Goal: Check status: Check status

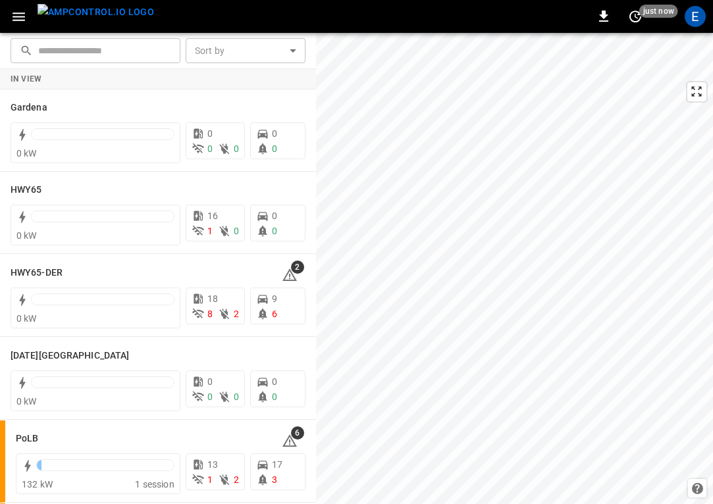
click at [82, 20] on img "menu" at bounding box center [96, 12] width 117 height 16
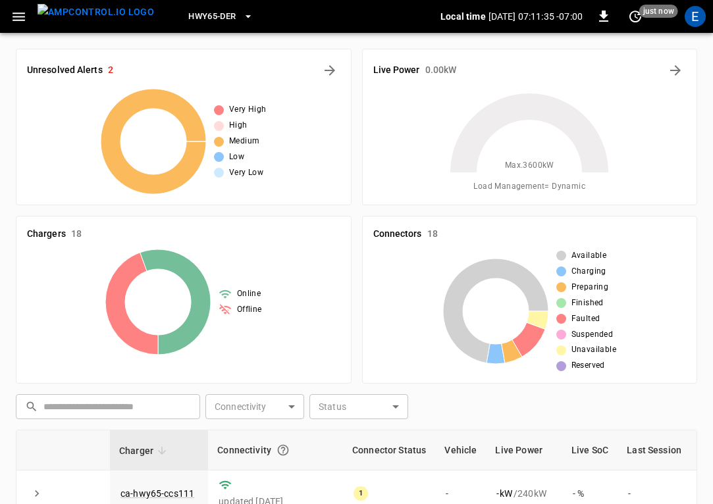
click at [197, 18] on span "HWY65-DER" at bounding box center [211, 16] width 47 height 15
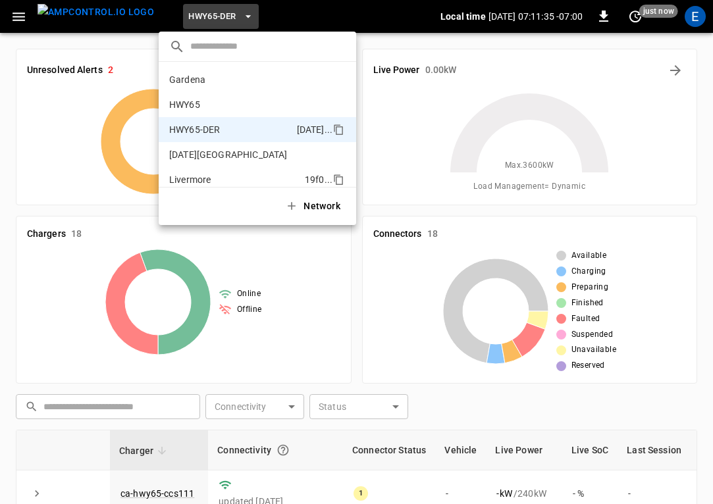
scroll to position [46, 0]
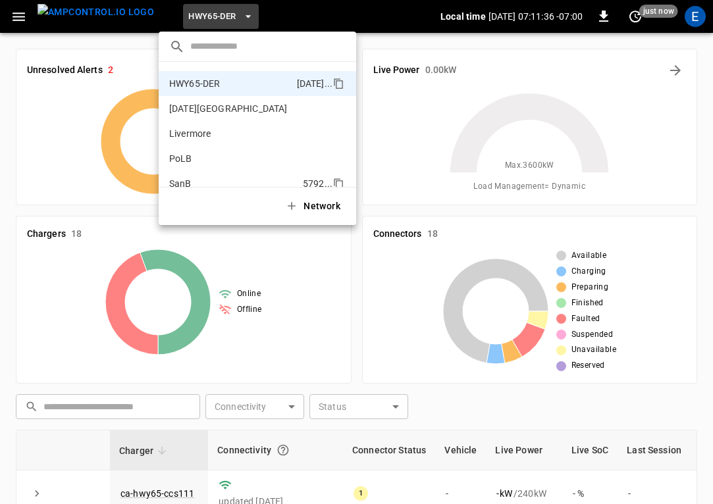
click at [186, 180] on p "SanB" at bounding box center [180, 183] width 22 height 13
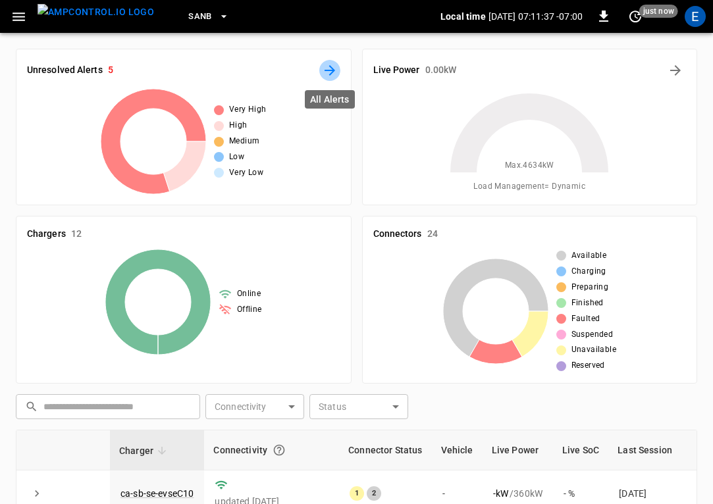
click at [332, 68] on icon "All Alerts" at bounding box center [330, 70] width 11 height 11
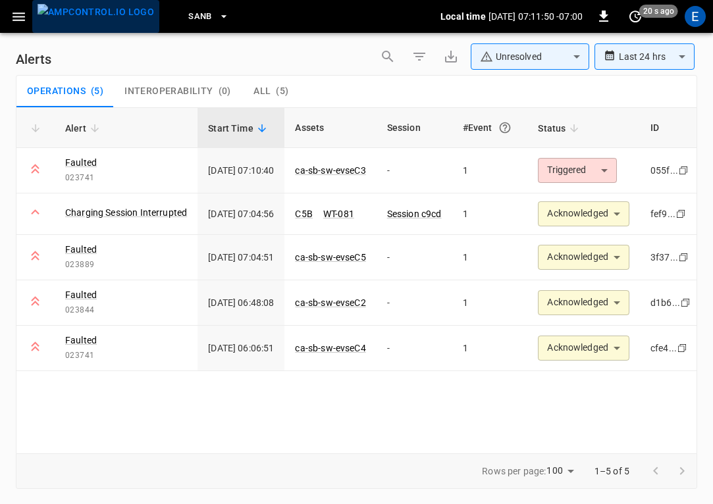
click at [99, 11] on img "menu" at bounding box center [96, 12] width 117 height 16
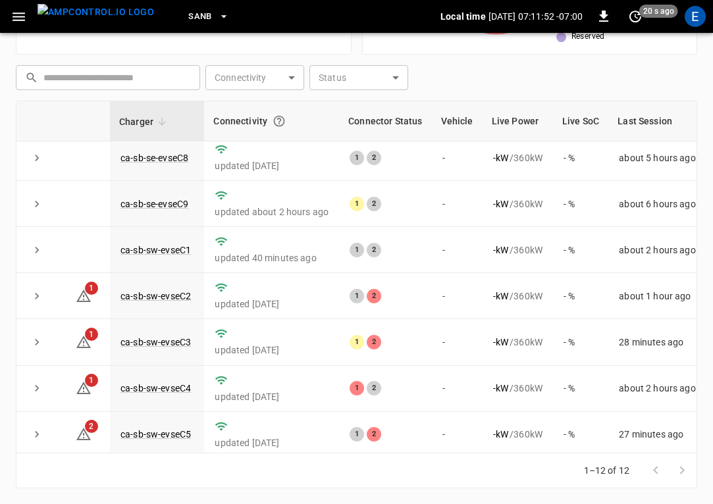
scroll to position [246, 0]
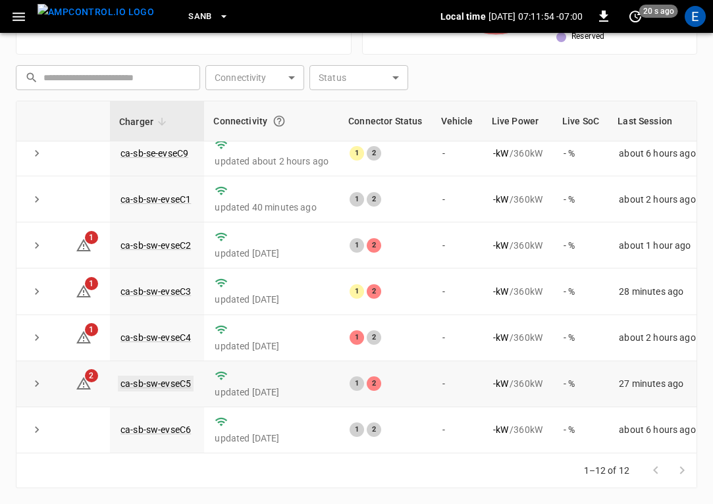
click at [171, 381] on link "ca-sb-sw-evseC5" at bounding box center [156, 384] width 76 height 16
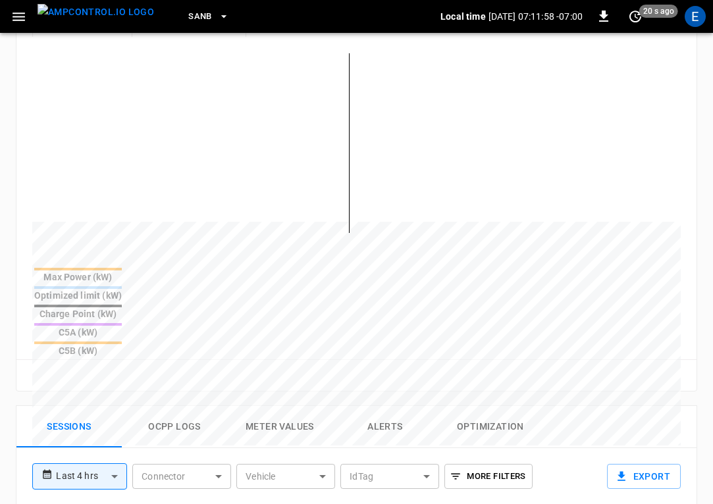
scroll to position [668, 0]
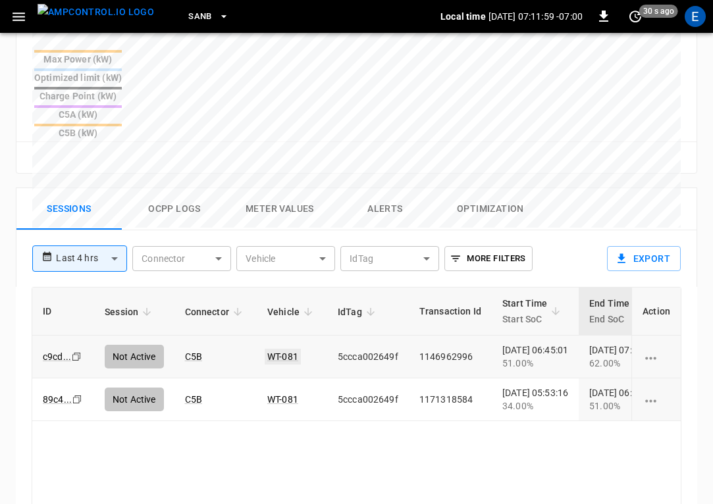
click at [290, 349] on link "WT-081" at bounding box center [283, 357] width 36 height 16
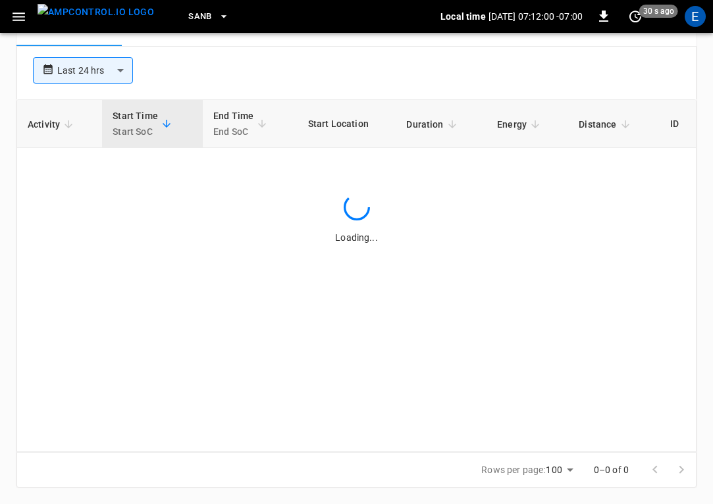
scroll to position [668, 0]
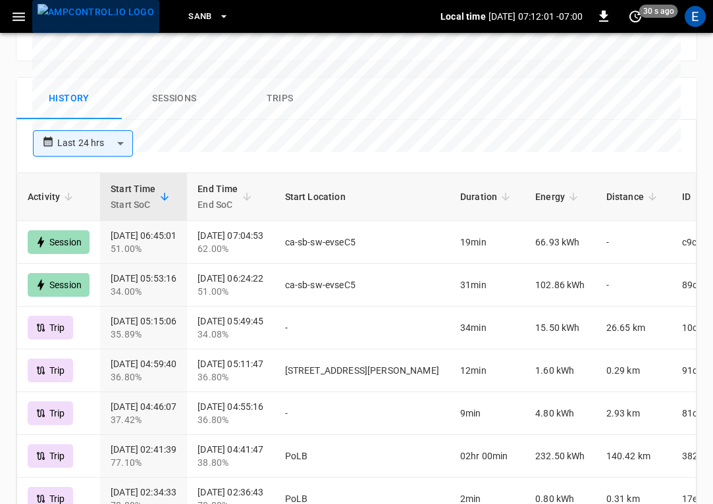
click at [99, 12] on img "menu" at bounding box center [96, 12] width 117 height 16
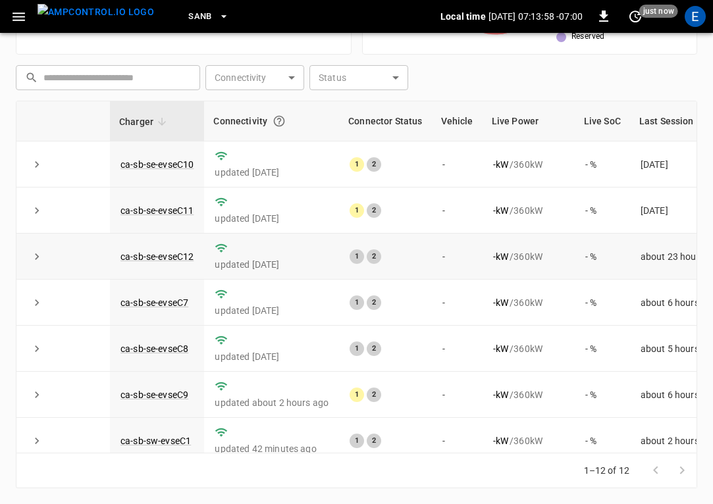
scroll to position [246, 0]
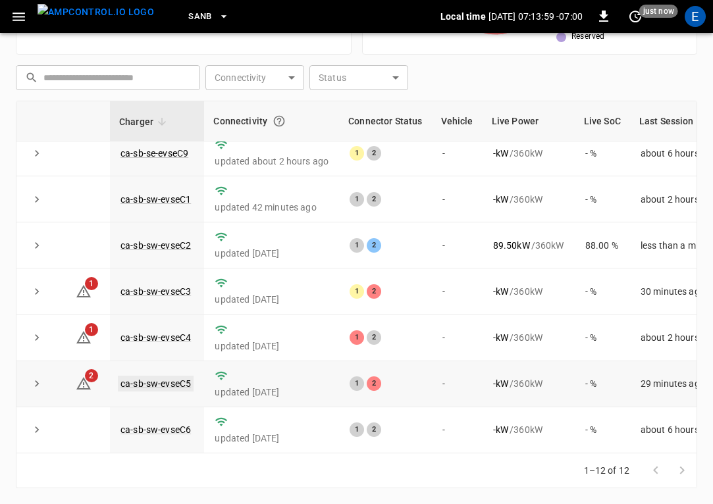
click at [155, 385] on link "ca-sb-sw-evseC5" at bounding box center [156, 384] width 76 height 16
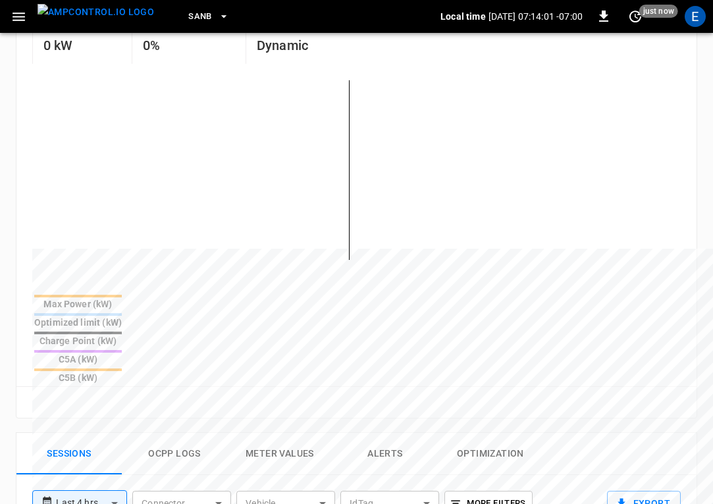
scroll to position [658, 0]
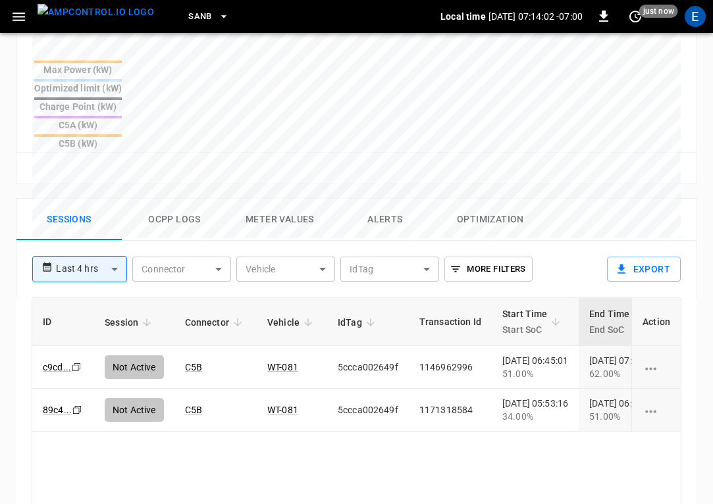
click at [153, 199] on button "Ocpp logs" at bounding box center [174, 220] width 105 height 42
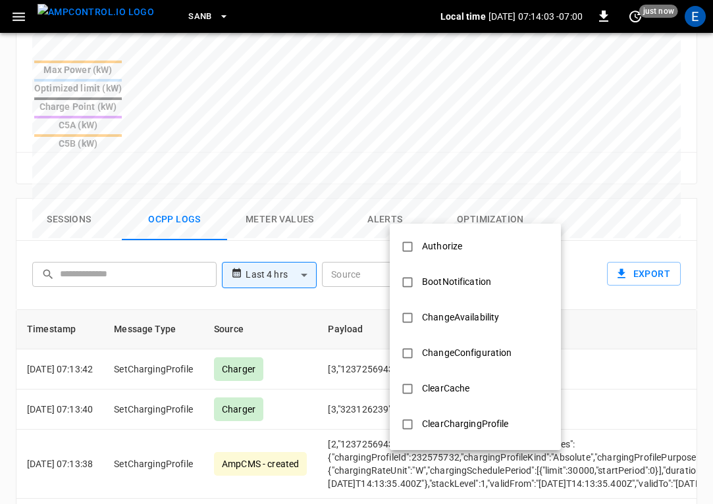
click at [463, 215] on body "**********" at bounding box center [356, 27] width 713 height 1371
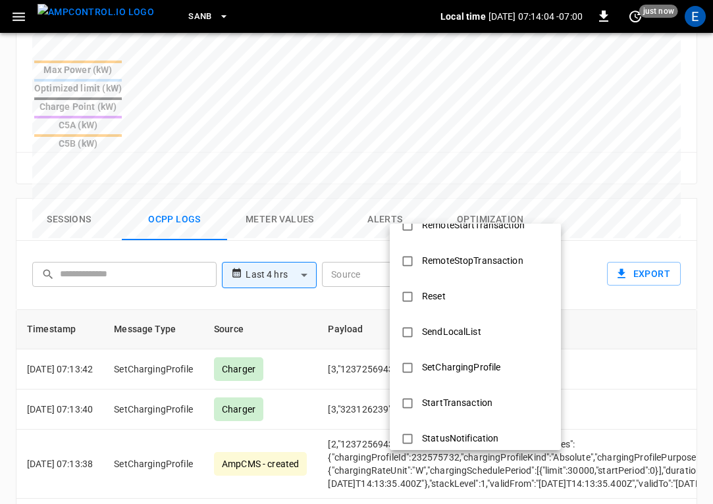
scroll to position [637, 0]
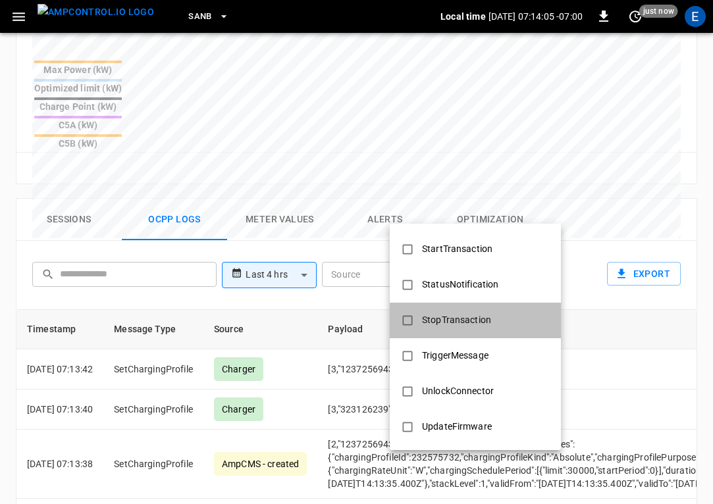
click at [450, 312] on div "StopTransaction" at bounding box center [456, 320] width 85 height 24
type input "**********"
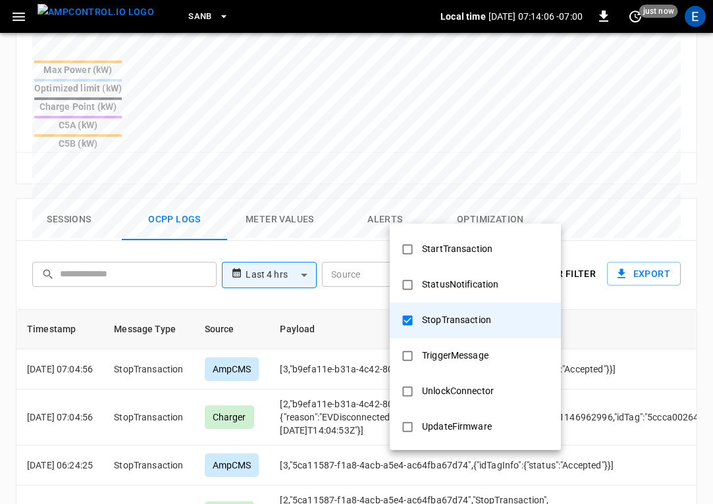
click at [263, 377] on div at bounding box center [356, 252] width 713 height 504
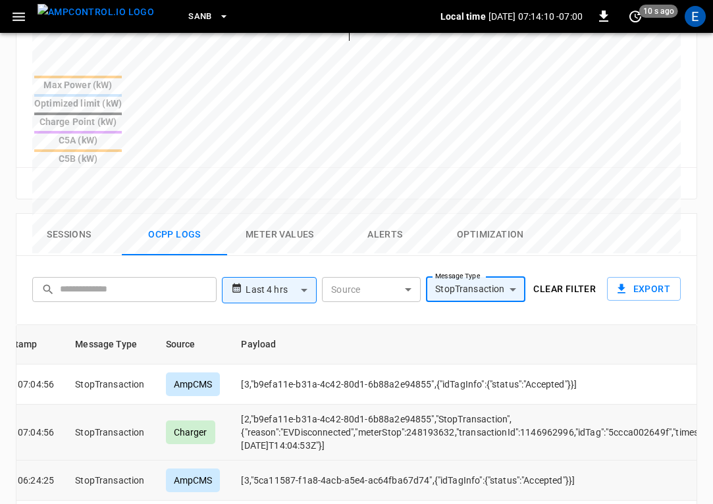
scroll to position [0, 126]
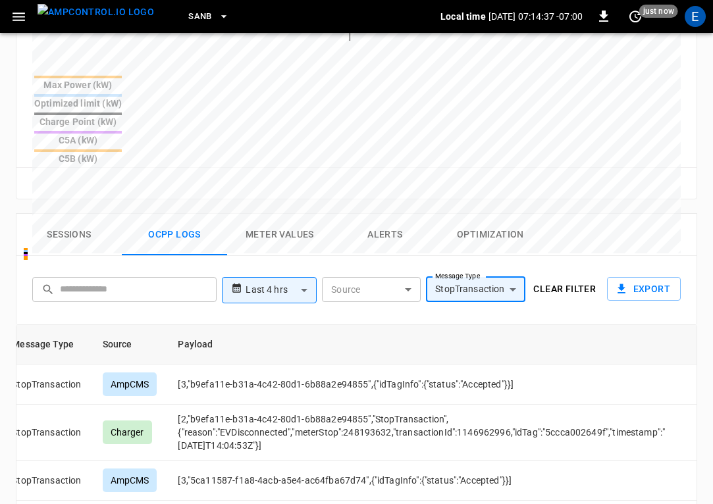
click at [85, 20] on img "menu" at bounding box center [96, 12] width 117 height 16
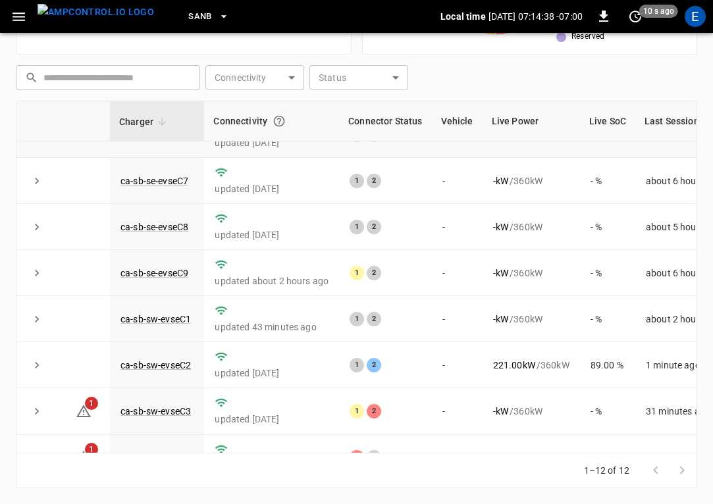
scroll to position [246, 0]
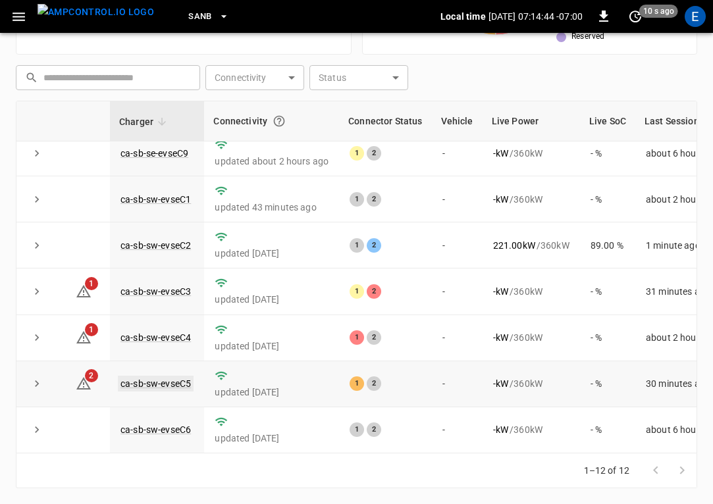
click at [153, 382] on link "ca-sb-sw-evseC5" at bounding box center [156, 384] width 76 height 16
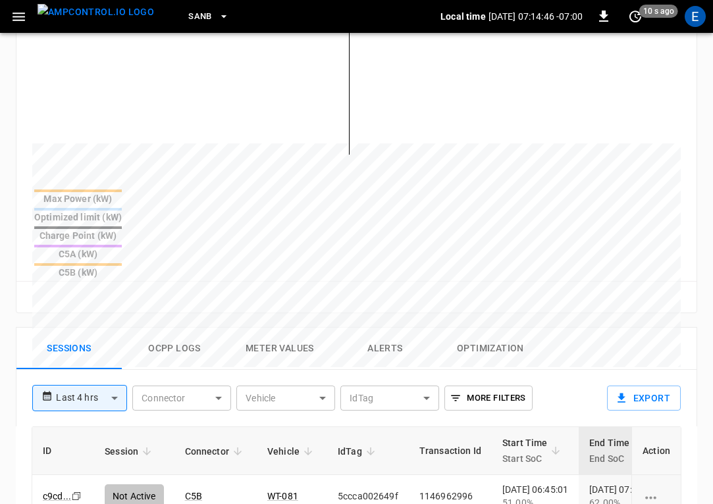
scroll to position [581, 0]
